Goal: Information Seeking & Learning: Learn about a topic

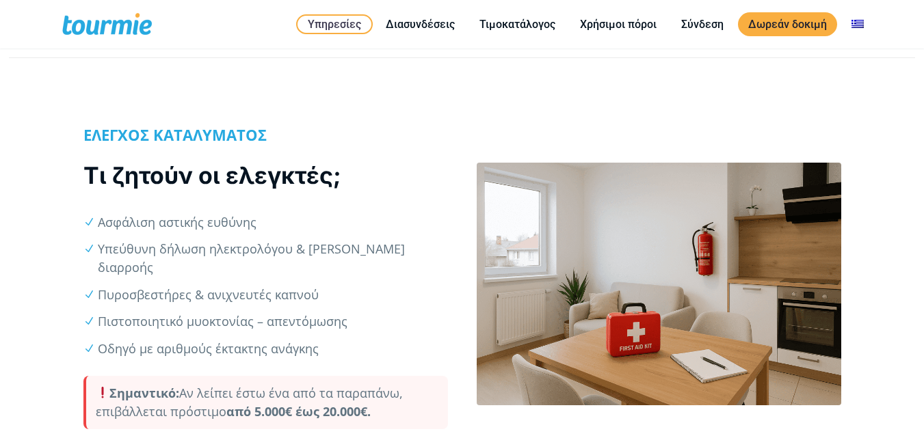
scroll to position [323, 0]
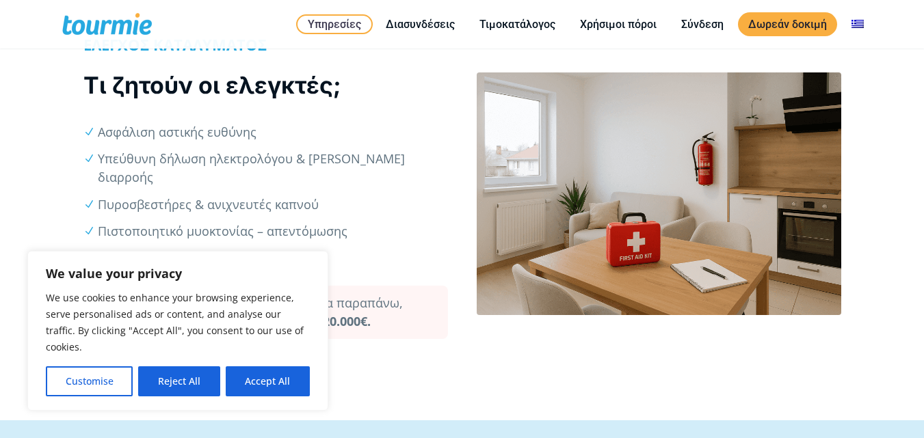
drag, startPoint x: 928, startPoint y: 94, endPoint x: 928, endPoint y: 104, distance: 9.6
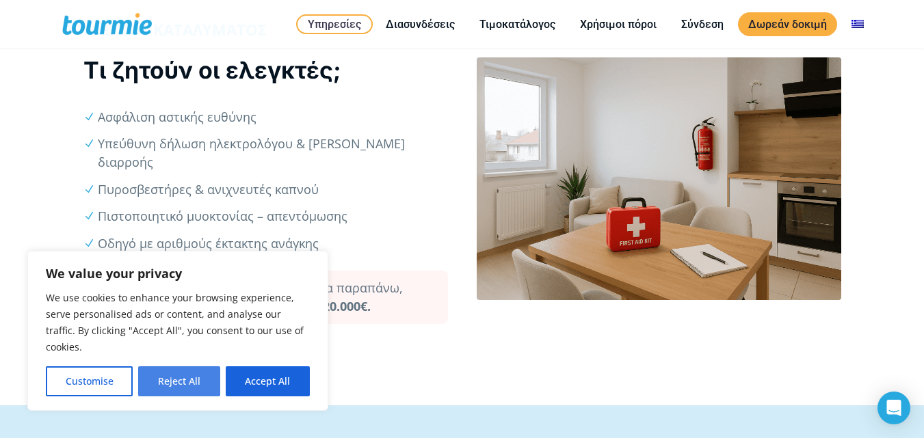
click at [185, 377] on button "Reject All" at bounding box center [178, 381] width 81 height 30
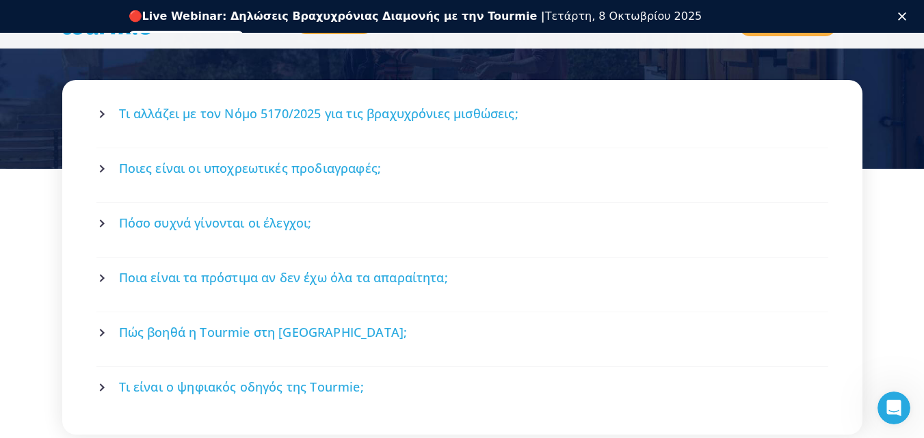
scroll to position [1893, 0]
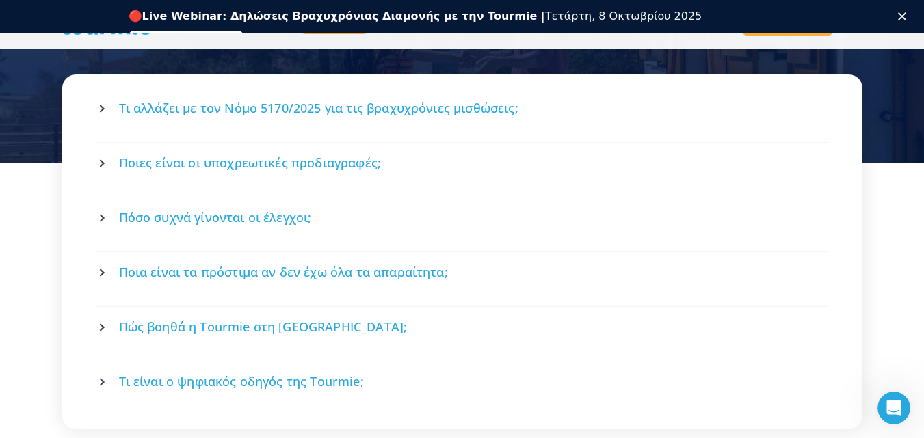
click at [291, 209] on span "Πόσο συχνά γίνονται οι έλεγχοι;" at bounding box center [215, 217] width 193 height 17
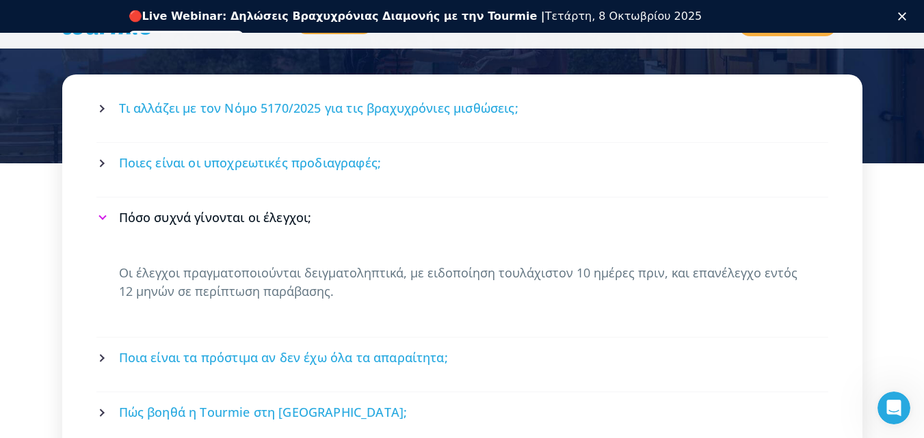
click at [304, 349] on span "Ποια είναι τα πρόστιμα αν δεν έχω όλα τα απαραίτητα;" at bounding box center [283, 357] width 329 height 17
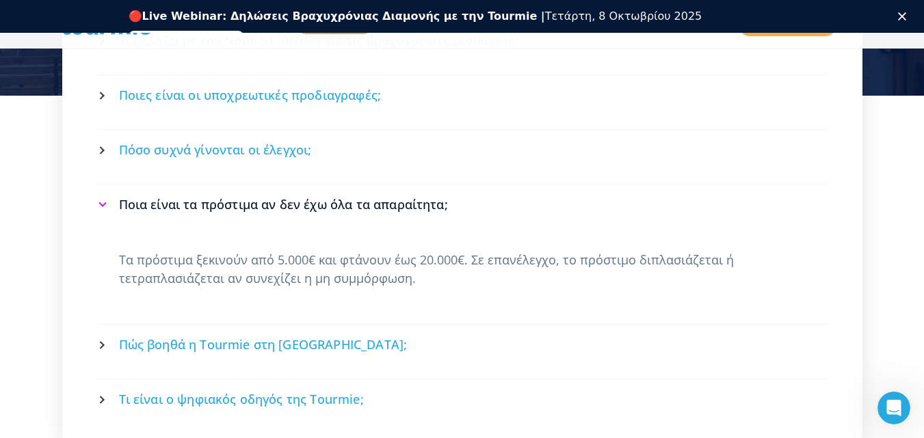
scroll to position [2008, 0]
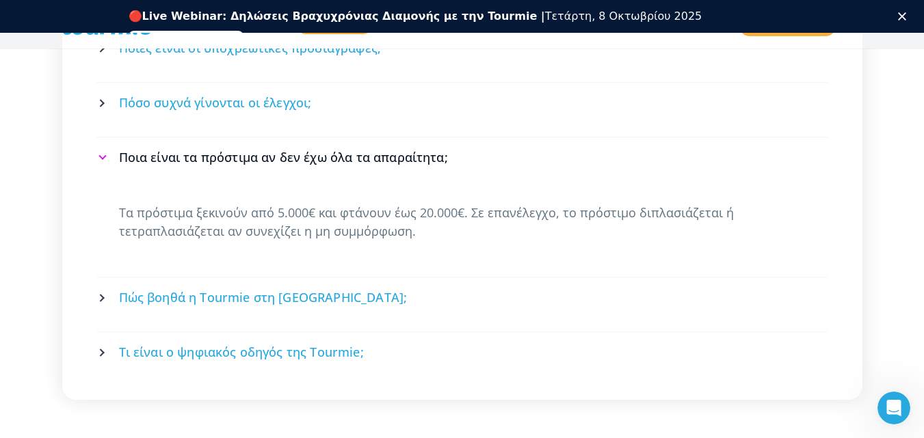
click at [312, 289] on span "Πώς βοηθά η Tourmie στη [GEOGRAPHIC_DATA];" at bounding box center [263, 297] width 288 height 17
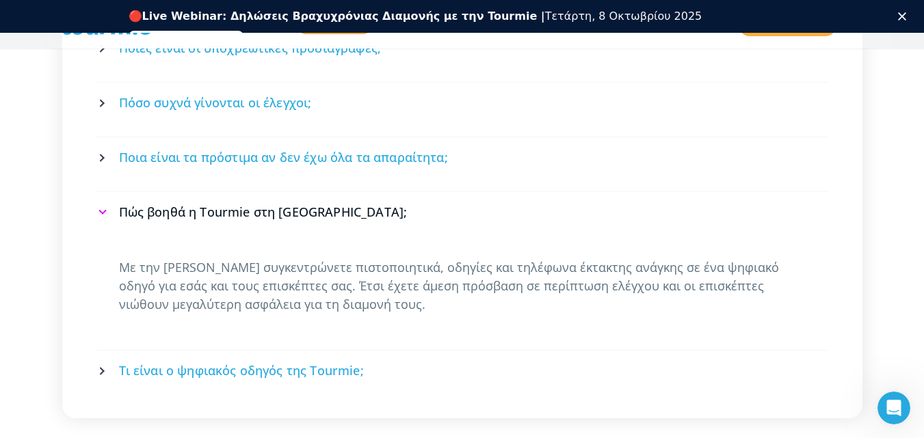
click at [316, 362] on span "Τι είναι ο ψηφιακός οδηγός της Tourmie;" at bounding box center [241, 370] width 245 height 17
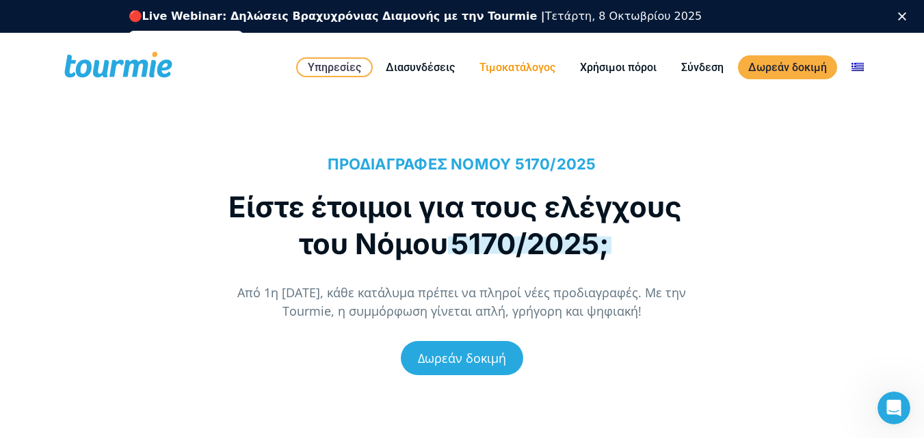
click at [528, 66] on link "Τιμοκατάλογος" at bounding box center [517, 67] width 96 height 17
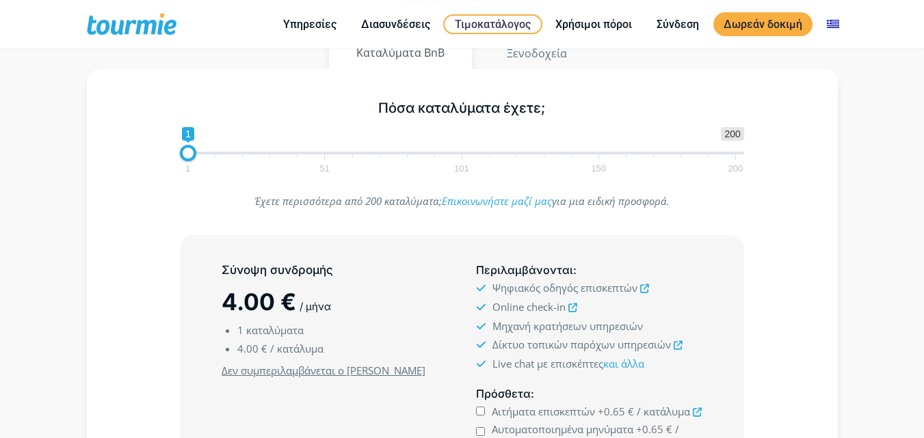
scroll to position [191, 0]
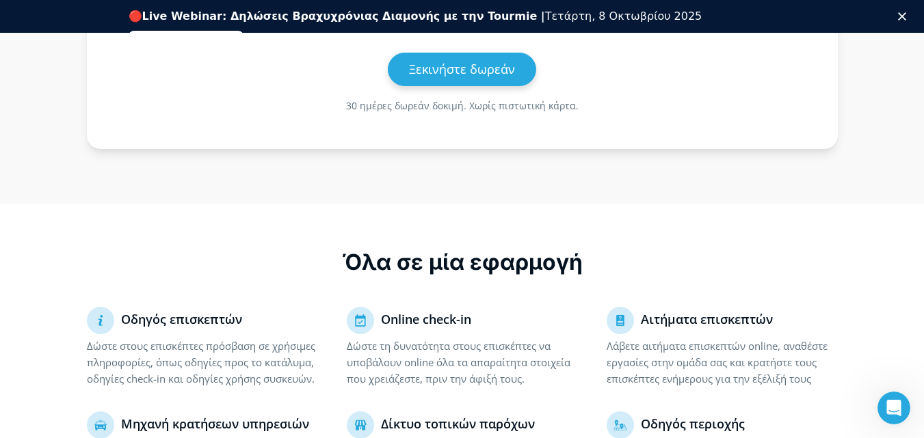
scroll to position [0, 0]
